Goal: Check status: Check status

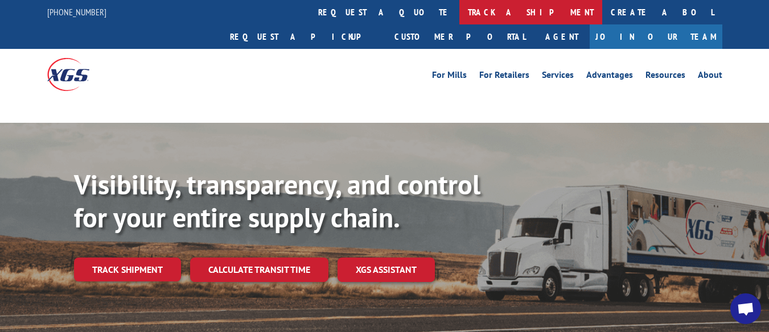
click at [459, 15] on link "track a shipment" at bounding box center [530, 12] width 143 height 24
click at [459, 13] on link "track a shipment" at bounding box center [530, 12] width 143 height 24
click at [459, 15] on link "track a shipment" at bounding box center [530, 12] width 143 height 24
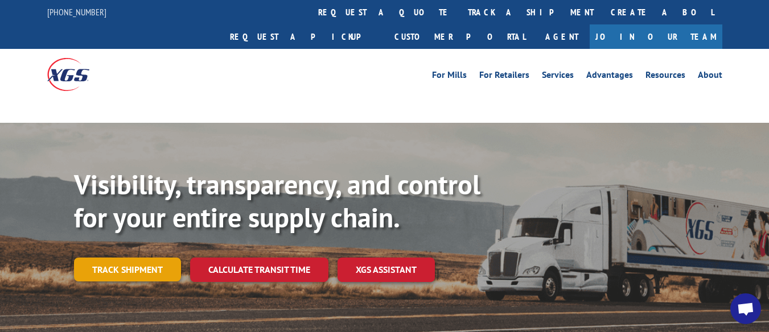
click at [116, 258] on link "Track shipment" at bounding box center [127, 270] width 107 height 24
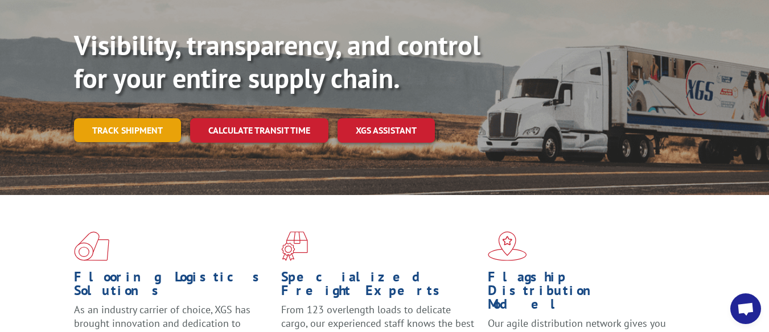
scroll to position [171, 0]
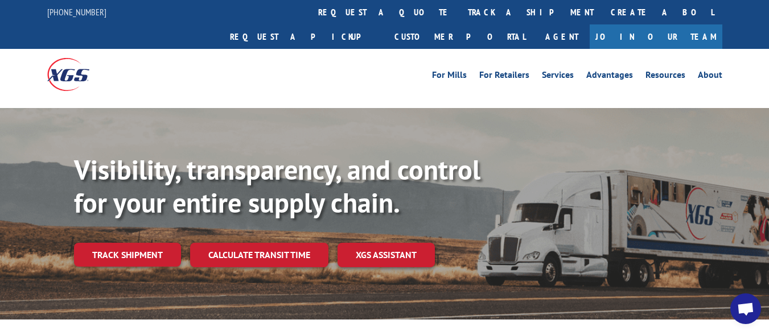
click at [459, 13] on link "track a shipment" at bounding box center [530, 12] width 143 height 24
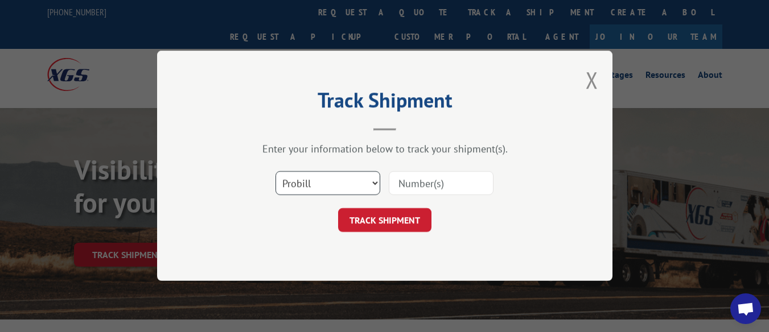
click at [354, 188] on select "Select category... Probill BOL PO" at bounding box center [327, 184] width 105 height 24
select select "bol"
click at [275, 172] on select "Select category... Probill BOL PO" at bounding box center [327, 184] width 105 height 24
click at [422, 181] on input at bounding box center [441, 184] width 105 height 24
type input "6003459"
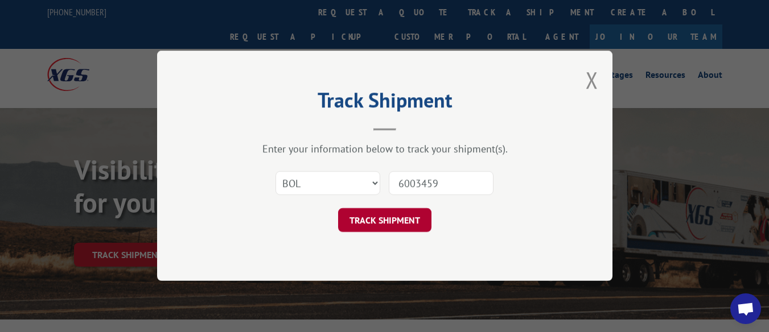
click at [398, 220] on button "TRACK SHIPMENT" at bounding box center [384, 221] width 93 height 24
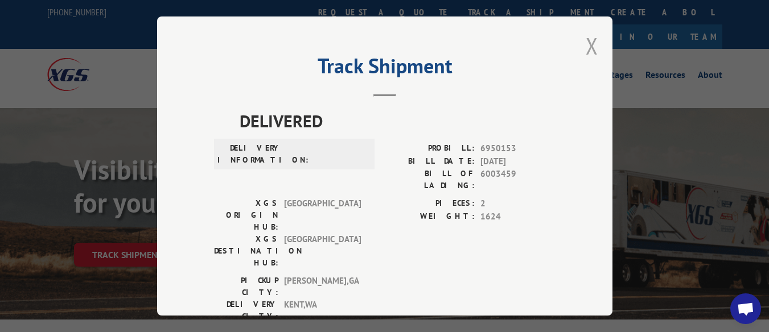
click at [586, 46] on button "Close modal" at bounding box center [592, 46] width 13 height 30
